Goal: Task Accomplishment & Management: Complete application form

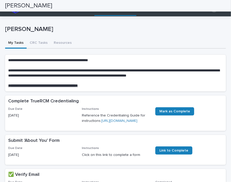
scroll to position [188, 0]
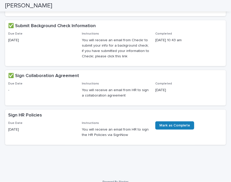
click at [43, 79] on h2 "✅ Sign Collaboration Agreement" at bounding box center [43, 76] width 71 height 6
click at [11, 79] on h2 "✅ Sign Collaboration Agreement" at bounding box center [43, 76] width 71 height 6
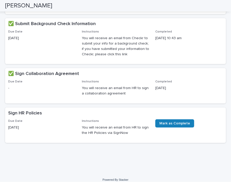
scroll to position [205, 0]
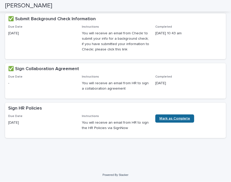
click at [160, 119] on span "Mark as Complete" at bounding box center [175, 119] width 31 height 4
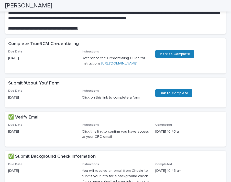
scroll to position [56, 0]
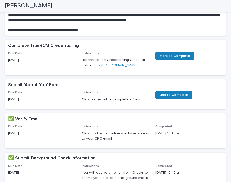
click at [97, 102] on p "Click on this link to complete a form" at bounding box center [116, 99] width 68 height 5
click at [174, 97] on span "Link to Complete" at bounding box center [174, 95] width 29 height 4
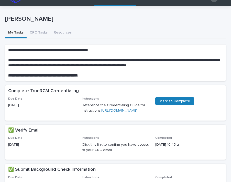
scroll to position [10, 0]
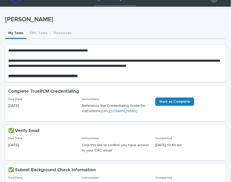
click at [95, 114] on p "Reference the Credentialing Guide for instructions: [URL][DOMAIN_NAME]" at bounding box center [116, 108] width 68 height 11
click at [101, 113] on link "[URL][DOMAIN_NAME]" at bounding box center [119, 111] width 36 height 4
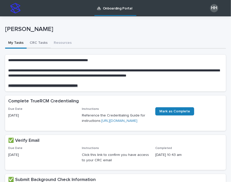
click at [40, 42] on button "CRC Tasks" at bounding box center [39, 43] width 24 height 11
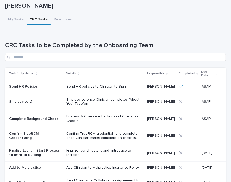
scroll to position [23, 0]
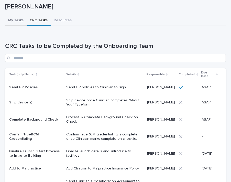
click at [14, 22] on div "My Tasks CRC Tasks Resources Can't display tree at index 0 Loading... Saving… L…" at bounding box center [115, 153] width 221 height 276
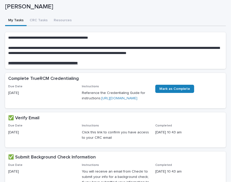
scroll to position [36, 0]
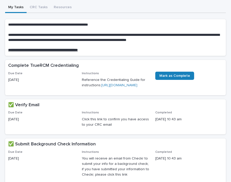
click at [53, 52] on u "**********" at bounding box center [43, 50] width 70 height 4
click at [61, 7] on div "**********" at bounding box center [115, 152] width 231 height 377
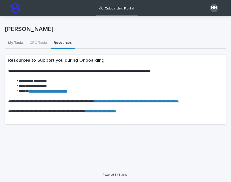
click at [19, 41] on button "My Tasks" at bounding box center [16, 43] width 22 height 11
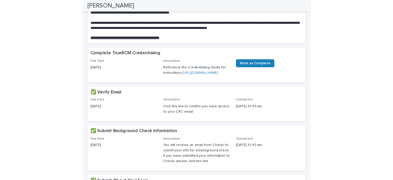
scroll to position [41, 0]
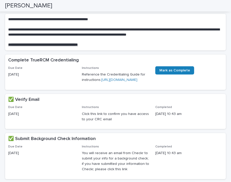
click at [111, 82] on link "[URL][DOMAIN_NAME]" at bounding box center [119, 80] width 36 height 4
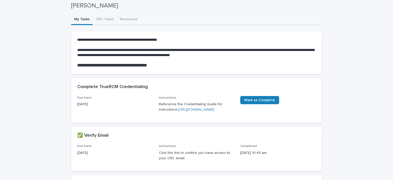
scroll to position [0, 0]
